Goal: Answer question/provide support: Share knowledge or assist other users

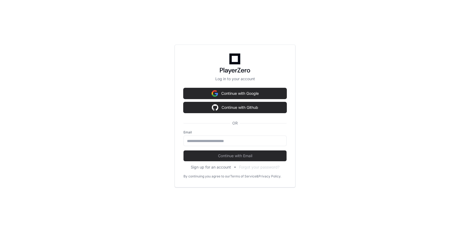
scroll to position [686, 0]
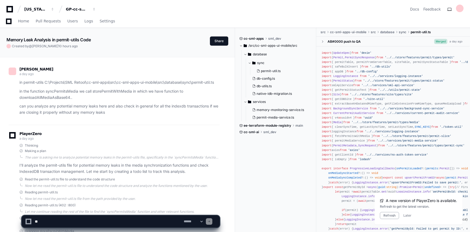
scroll to position [33175, 0]
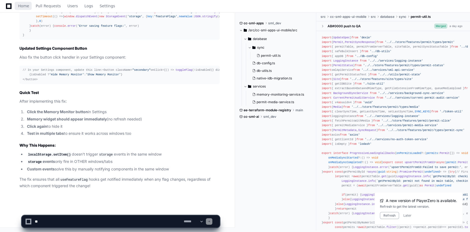
drag, startPoint x: 22, startPoint y: 5, endPoint x: 271, endPoint y: 0, distance: 249.1
click at [22, 5] on span "Home" at bounding box center [23, 5] width 11 height 3
click at [118, 216] on textarea at bounding box center [108, 221] width 149 height 12
type textarea "**********"
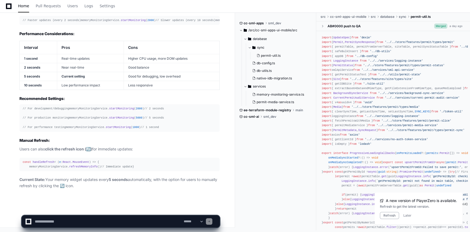
scroll to position [33633, 0]
click at [113, 218] on textarea at bounding box center [108, 221] width 149 height 12
type textarea "******"
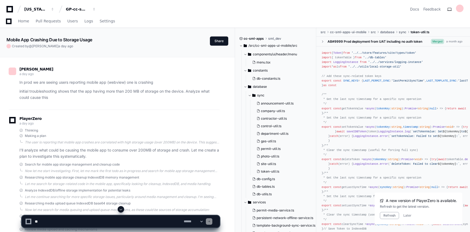
scroll to position [6806, 0]
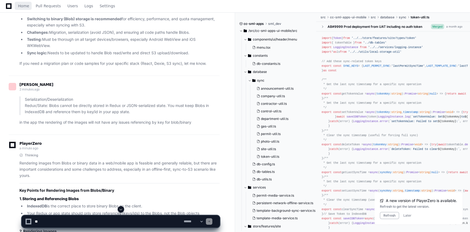
drag, startPoint x: 21, startPoint y: 6, endPoint x: 106, endPoint y: 45, distance: 93.8
click at [21, 6] on span "Home" at bounding box center [23, 5] width 11 height 3
click at [20, 6] on span "Home" at bounding box center [23, 5] width 11 height 3
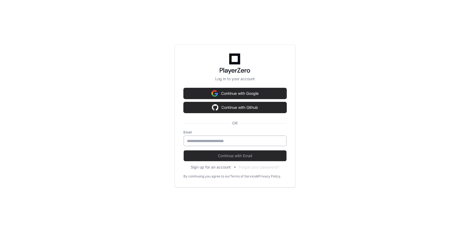
click at [231, 140] on input "email" at bounding box center [235, 140] width 96 height 5
type input "**********"
click at [184, 150] on button "Continue with Email" at bounding box center [235, 155] width 103 height 11
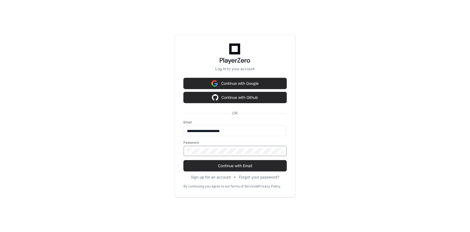
click at [184, 160] on button "Continue with Email" at bounding box center [235, 165] width 103 height 11
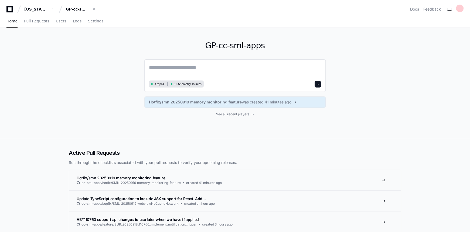
click at [223, 71] on textarea at bounding box center [235, 71] width 172 height 15
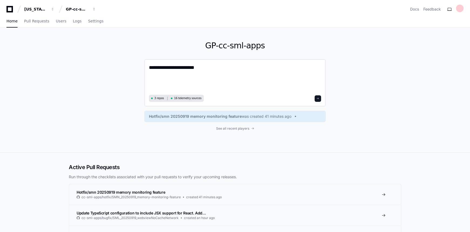
paste textarea "**********"
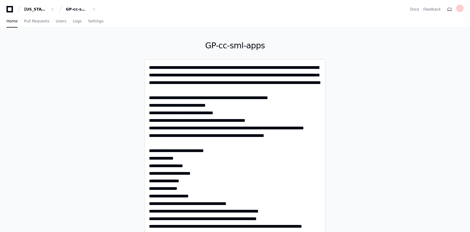
type textarea "**********"
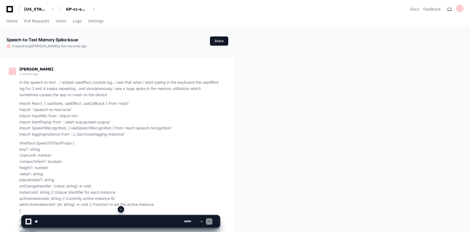
click at [121, 209] on span at bounding box center [121, 209] width 4 height 4
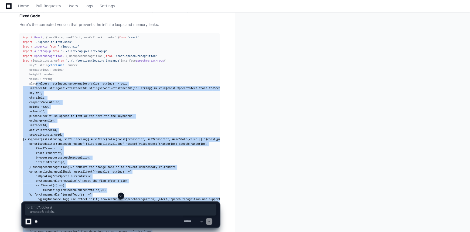
scroll to position [1302, 0]
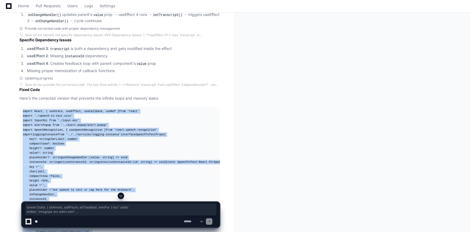
drag, startPoint x: 64, startPoint y: 128, endPoint x: 23, endPoint y: 106, distance: 46.9
copy div "import React , { useState, useEffect, useCallback, useRef } from 'react' import…"
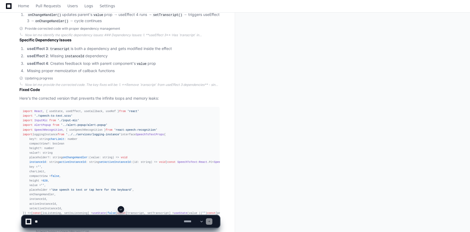
click at [121, 209] on span at bounding box center [121, 209] width 4 height 4
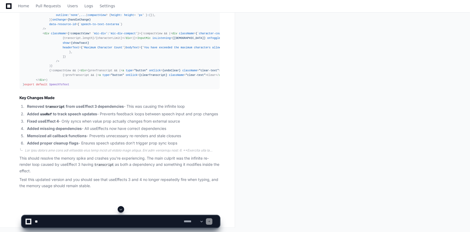
scroll to position [2307, 0]
click at [105, 221] on textarea at bounding box center [108, 221] width 149 height 12
click at [172, 221] on textarea at bounding box center [108, 221] width 149 height 12
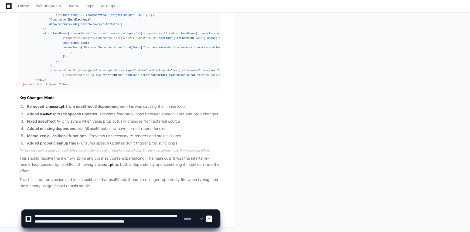
scroll to position [2, 0]
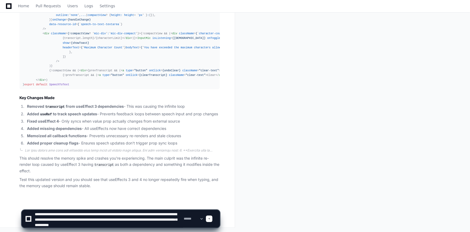
type textarea "**********"
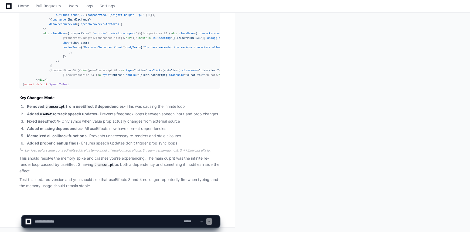
scroll to position [0, 0]
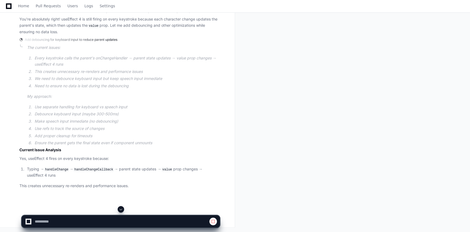
click at [122, 208] on span at bounding box center [121, 209] width 4 height 4
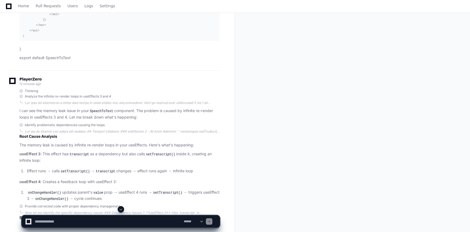
scroll to position [1194, 0]
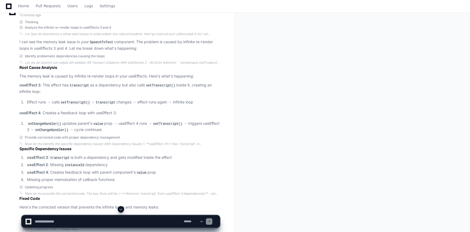
click at [33, 102] on li "Effect runs → calls setTranscript() → transcript changes → effect runs again → …" at bounding box center [122, 102] width 194 height 6
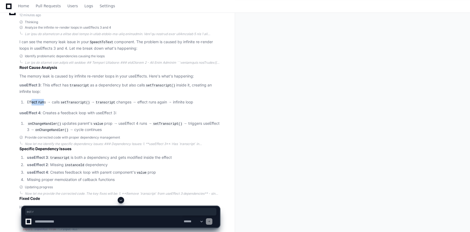
drag, startPoint x: 31, startPoint y: 100, endPoint x: 48, endPoint y: 103, distance: 17.1
click at [45, 103] on li "Effect runs → calls setTranscript() → transcript changes → effect runs again → …" at bounding box center [122, 102] width 194 height 6
drag, startPoint x: 59, startPoint y: 101, endPoint x: 78, endPoint y: 103, distance: 19.2
click at [78, 103] on li "Effect runs → calls setTranscript() → transcript changes → effect runs again → …" at bounding box center [122, 102] width 194 height 6
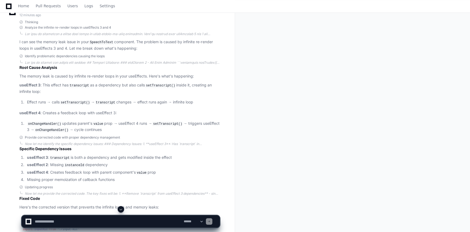
click at [84, 102] on code "setTranscript()" at bounding box center [75, 102] width 31 height 5
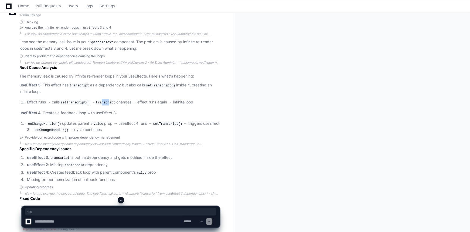
drag, startPoint x: 102, startPoint y: 102, endPoint x: 109, endPoint y: 101, distance: 6.5
click at [109, 101] on code "transcript" at bounding box center [106, 102] width 22 height 5
drag, startPoint x: 148, startPoint y: 102, endPoint x: 164, endPoint y: 102, distance: 16.2
click at [164, 102] on li "Effect runs → calls setTranscript() → transcript changes → effect runs again → …" at bounding box center [122, 102] width 194 height 6
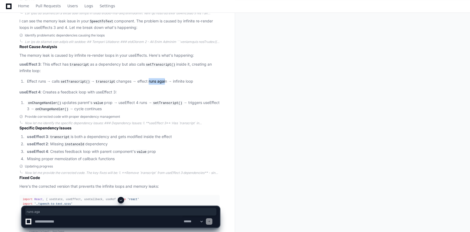
scroll to position [1243, 0]
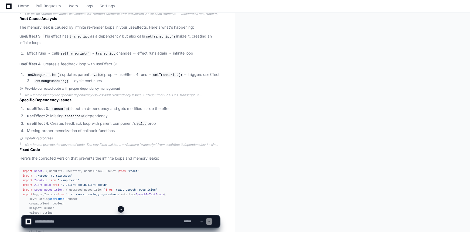
click at [71, 62] on p "useEffect 4 : Creates a feedback loop with useEffect 3:" at bounding box center [119, 64] width 200 height 6
click at [39, 74] on code "onChangeHandler()" at bounding box center [44, 74] width 35 height 5
click at [52, 80] on code "onChangeHandler()" at bounding box center [51, 80] width 35 height 5
click at [120, 209] on span at bounding box center [121, 209] width 4 height 4
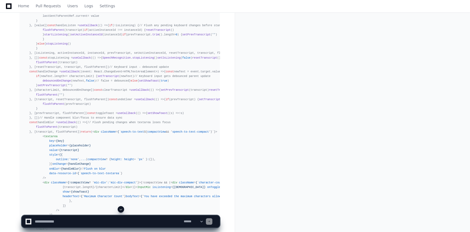
scroll to position [2537, 0]
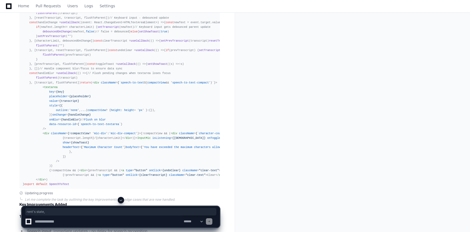
drag, startPoint x: 45, startPoint y: 55, endPoint x: 20, endPoint y: 53, distance: 25.4
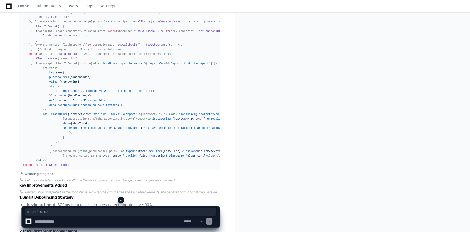
scroll to position [2562, 0]
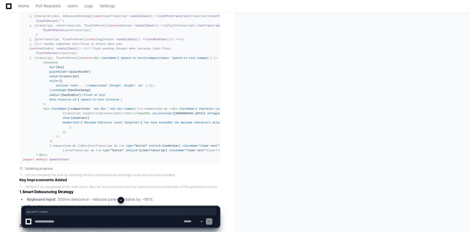
drag, startPoint x: 138, startPoint y: 75, endPoint x: 148, endPoint y: 75, distance: 9.4
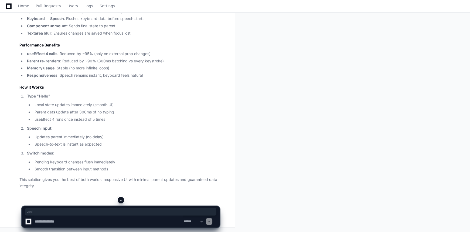
scroll to position [3174, 0]
click at [119, 198] on span at bounding box center [121, 200] width 4 height 4
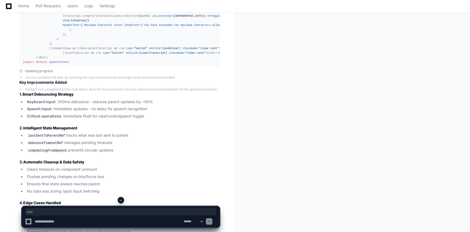
scroll to position [2586, 0]
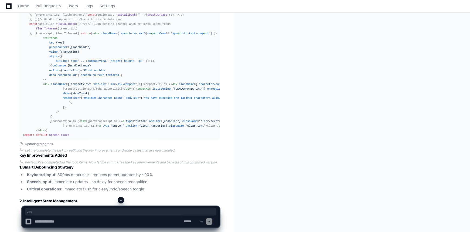
click at [121, 199] on span at bounding box center [121, 200] width 4 height 4
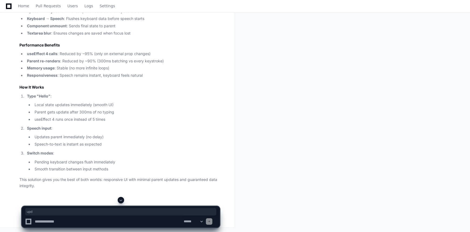
click at [126, 219] on textarea at bounding box center [108, 221] width 149 height 12
type textarea "*"
type textarea "**********"
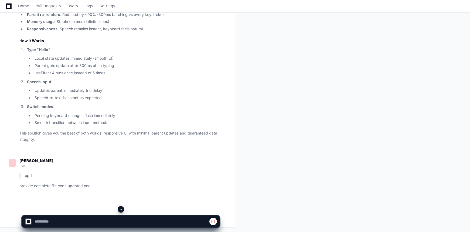
click at [123, 209] on span at bounding box center [121, 209] width 4 height 4
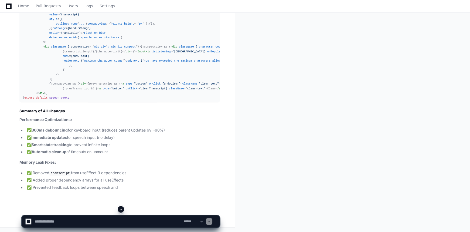
scroll to position [4306, 0]
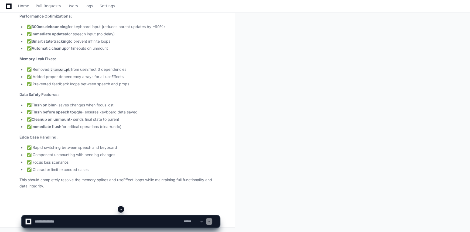
click at [121, 207] on span at bounding box center [121, 209] width 4 height 4
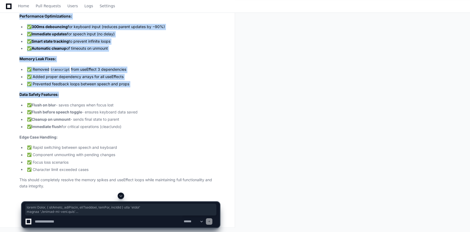
scroll to position [5638, 0]
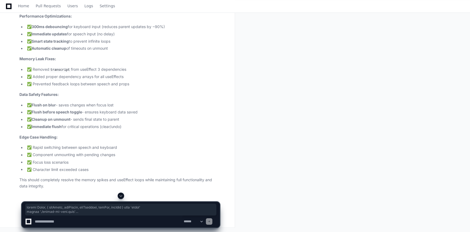
drag, startPoint x: 23, startPoint y: 132, endPoint x: 75, endPoint y: 67, distance: 83.2
copy div "import React , { useState, useEffect, useCallback, useRef, useMemo } from 'reac…"
click at [149, 221] on textarea at bounding box center [108, 221] width 149 height 12
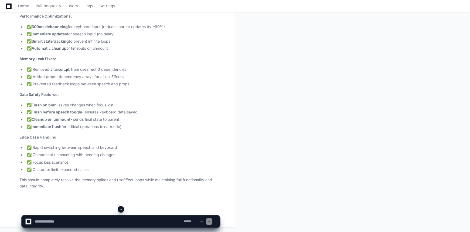
click at [137, 221] on textarea at bounding box center [108, 221] width 149 height 12
paste textarea "**********"
type textarea "**********"
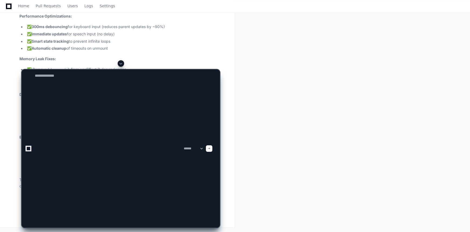
scroll to position [0, 0]
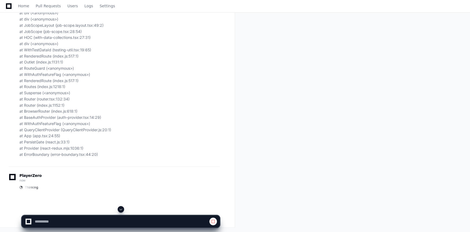
click at [120, 208] on span at bounding box center [121, 209] width 4 height 4
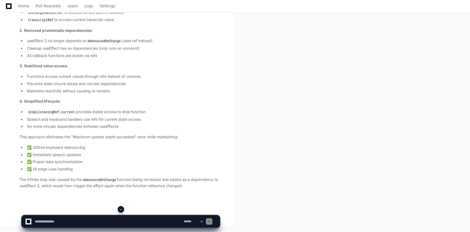
scroll to position [7349, 0]
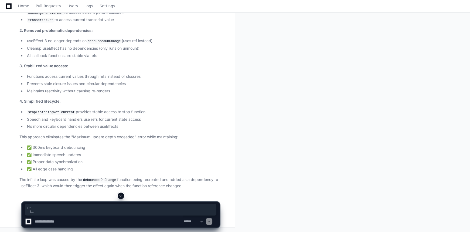
drag, startPoint x: 64, startPoint y: 134, endPoint x: 40, endPoint y: 120, distance: 28.3
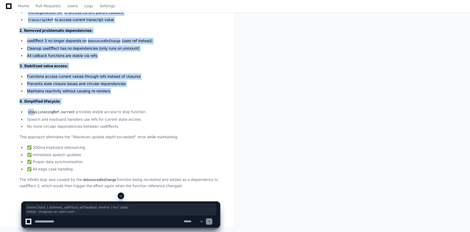
scroll to position [7472, 0]
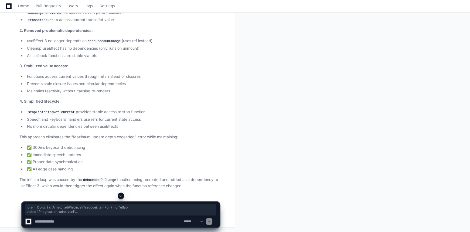
drag, startPoint x: 22, startPoint y: 151, endPoint x: 79, endPoint y: 17, distance: 145.8
copy div "import React , { useState, useEffect, useCallback, useRef } from 'react' import…"
